Goal: Transaction & Acquisition: Purchase product/service

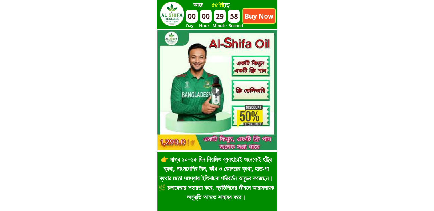
click at [249, 13] on p "Buy Now" at bounding box center [259, 16] width 32 height 14
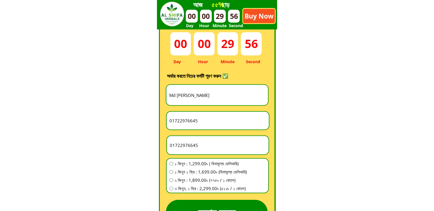
scroll to position [1590, 0]
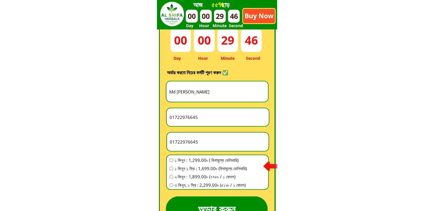
click at [214, 94] on input "Md [PERSON_NAME]" at bounding box center [217, 91] width 99 height 20
paste input "[PERSON_NAME]"
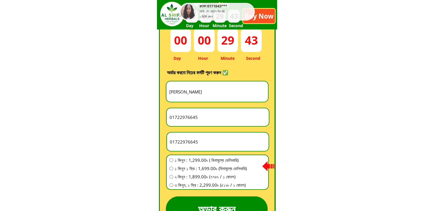
type input "[PERSON_NAME]"
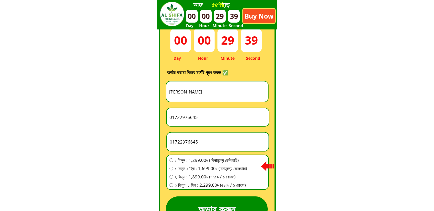
click at [213, 141] on input "01722976645" at bounding box center [217, 141] width 99 height 18
paste input "838589470"
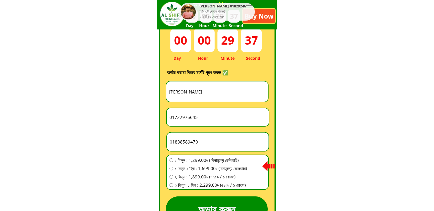
type input "01838589470"
click at [183, 163] on div "১ কিনুন : 1,299.00৳ ( বিনামূল্যে ডেলিভারি) ১ কিনুন ১ ফ্রি : 1,699.00৳ (বিনামূল্…" at bounding box center [208, 172] width 77 height 33
click at [186, 161] on span "১ কিনুন : 1,299.00৳ ( বিনামূল্যে ডেলিভারি)" at bounding box center [211, 159] width 72 height 7
radio input "true"
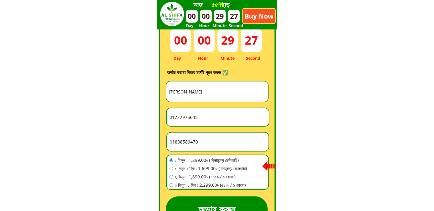
click at [209, 114] on input "01722976645" at bounding box center [217, 117] width 99 height 18
paste input "Vellagi Ragoi, DIC District [GEOGRAPHIC_DATA]"
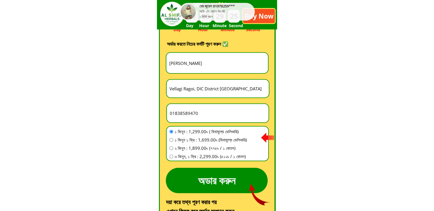
type input "Vellagi Ragoi, DIC District [GEOGRAPHIC_DATA]"
click at [223, 176] on p "অডার করুন" at bounding box center [217, 180] width 102 height 25
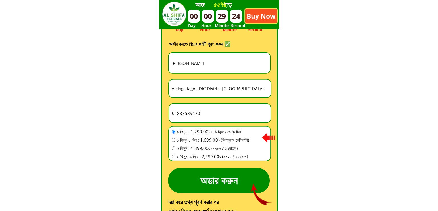
scroll to position [0, 0]
